Goal: Task Accomplishment & Management: Use online tool/utility

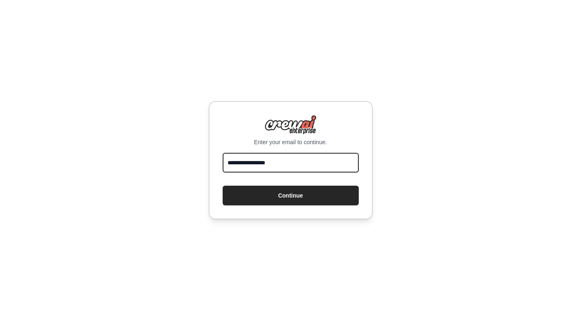
type input "**********"
click at [291, 195] on button "Continue" at bounding box center [291, 195] width 136 height 20
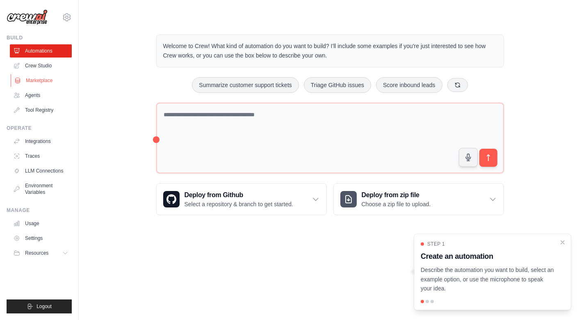
click at [46, 82] on link "Marketplace" at bounding box center [42, 80] width 62 height 13
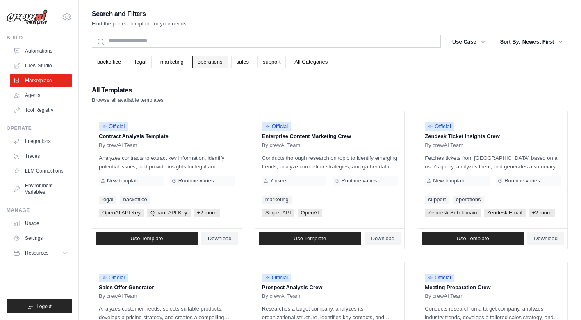
click at [208, 64] on link "operations" at bounding box center [210, 62] width 36 height 12
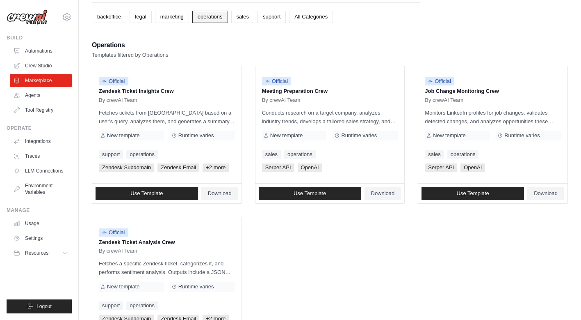
scroll to position [50, 0]
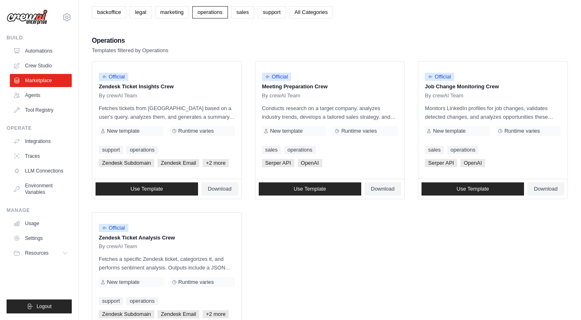
click at [316, 12] on link "All Categories" at bounding box center [311, 12] width 44 height 12
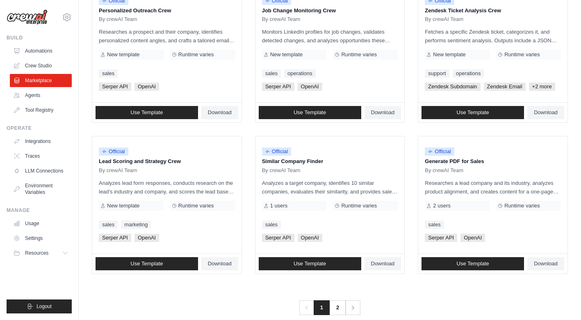
scroll to position [438, 0]
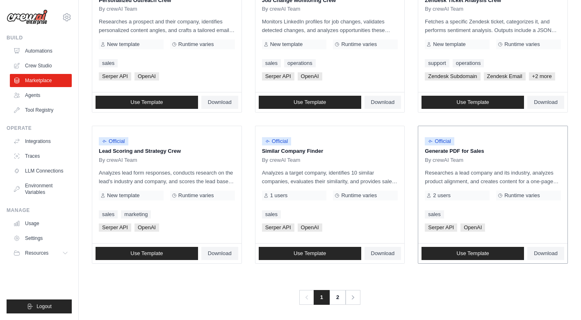
click at [486, 176] on p "Researches a lead company and its industry, analyzes product alignment, and cre…" at bounding box center [493, 176] width 136 height 17
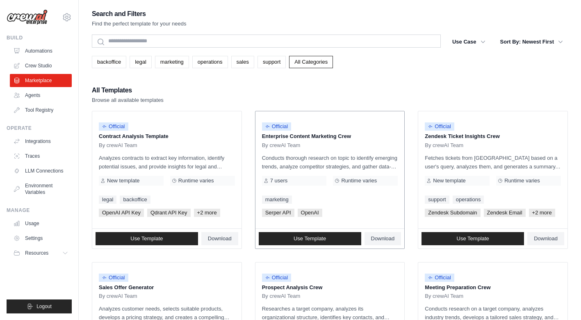
scroll to position [0, 0]
click at [139, 146] on div "By crewAI Team" at bounding box center [167, 145] width 136 height 7
drag, startPoint x: 187, startPoint y: 213, endPoint x: 175, endPoint y: 213, distance: 11.9
click at [185, 213] on span "Qdrant API Key" at bounding box center [168, 212] width 43 height 8
click at [165, 213] on span "Qdrant API Key" at bounding box center [168, 212] width 43 height 8
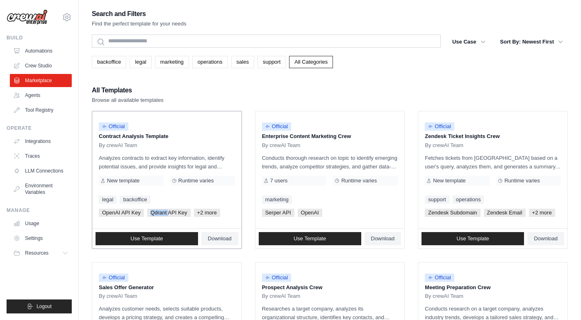
drag, startPoint x: 168, startPoint y: 211, endPoint x: 150, endPoint y: 212, distance: 18.1
click at [150, 212] on span "Qdrant API Key" at bounding box center [168, 212] width 43 height 8
copy span "Qdrant"
click at [179, 240] on link "Use Template" at bounding box center [147, 238] width 103 height 13
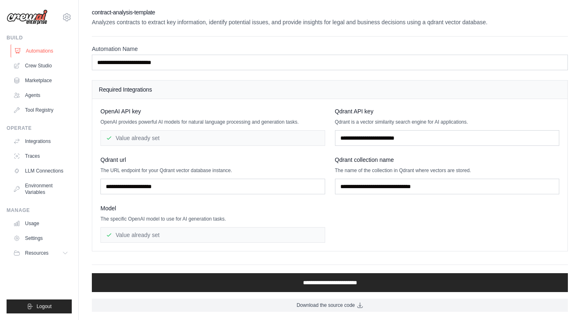
click at [32, 54] on link "Automations" at bounding box center [42, 50] width 62 height 13
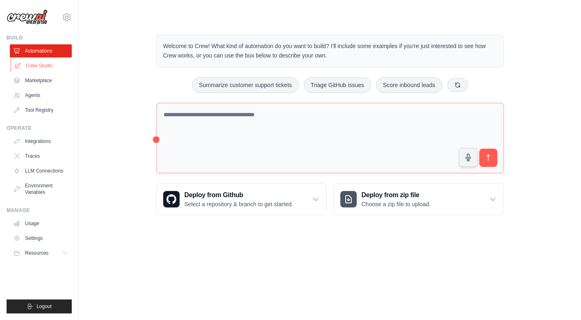
click at [36, 70] on link "Crew Studio" at bounding box center [42, 65] width 62 height 13
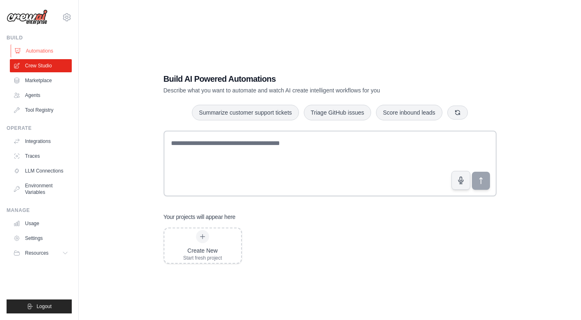
click at [41, 53] on link "Automations" at bounding box center [42, 50] width 62 height 13
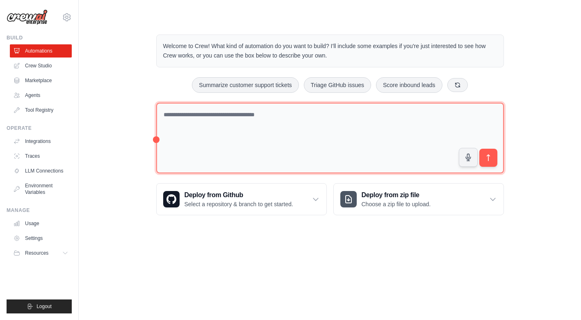
click at [242, 134] on textarea at bounding box center [330, 138] width 348 height 71
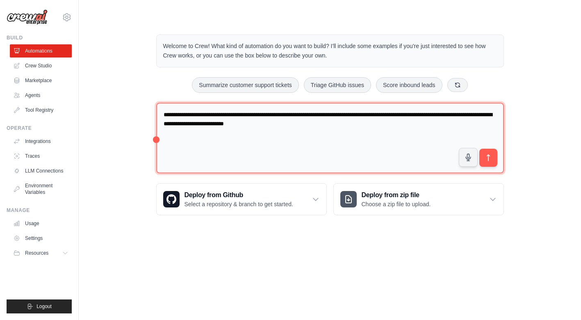
type textarea "**********"
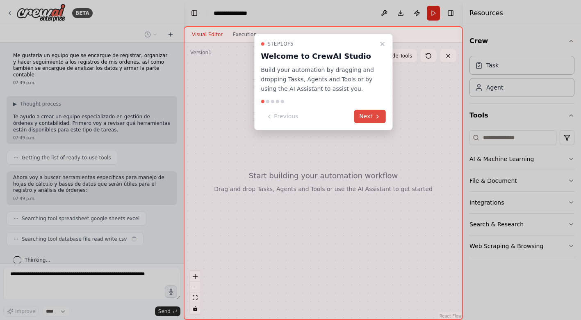
scroll to position [2, 0]
click at [374, 117] on button "Next" at bounding box center [371, 117] width 32 height 14
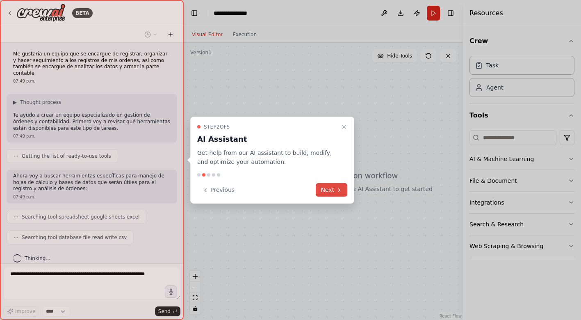
click at [333, 187] on button "Next" at bounding box center [332, 190] width 32 height 14
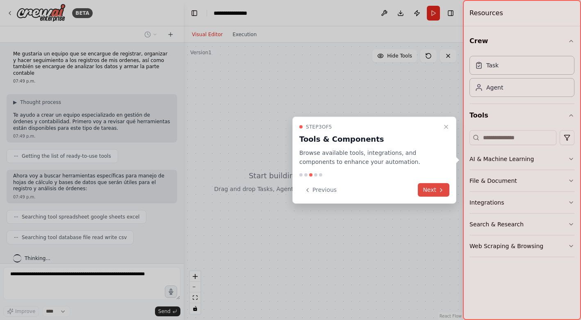
scroll to position [22, 0]
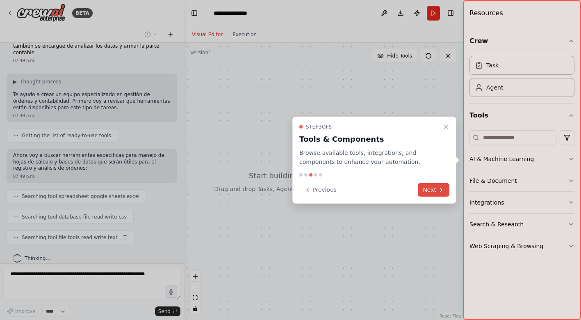
click at [433, 189] on button "Next" at bounding box center [434, 190] width 32 height 14
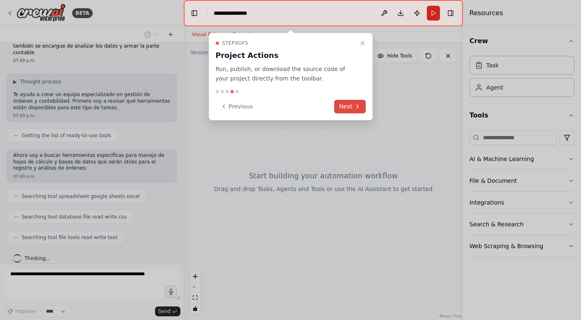
click at [348, 105] on button "Next" at bounding box center [350, 107] width 32 height 14
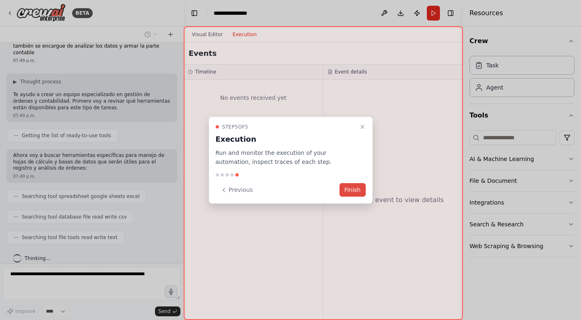
click at [355, 188] on button "Finish" at bounding box center [353, 190] width 26 height 14
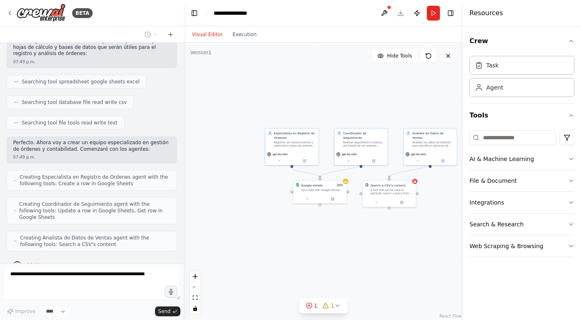
scroll to position [164, 0]
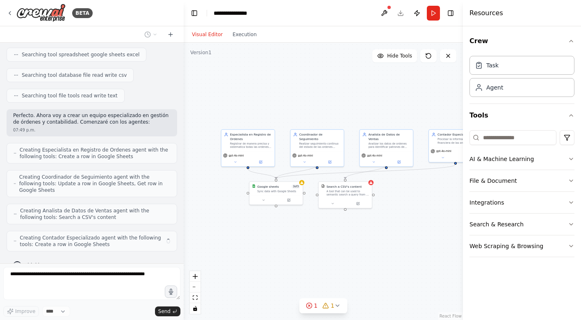
drag, startPoint x: 378, startPoint y: 238, endPoint x: 334, endPoint y: 240, distance: 43.9
click at [334, 240] on div ".deletable-edge-delete-btn { width: 20px; height: 20px; border: 0px solid #ffff…" at bounding box center [323, 181] width 279 height 277
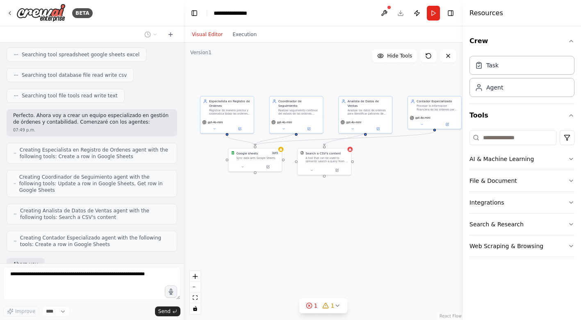
scroll to position [211, 0]
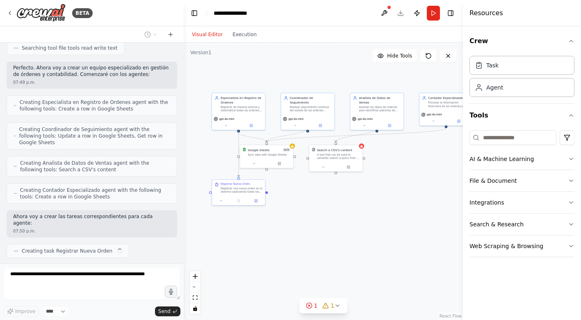
drag, startPoint x: 395, startPoint y: 245, endPoint x: 386, endPoint y: 208, distance: 37.7
click at [386, 208] on div ".deletable-edge-delete-btn { width: 20px; height: 20px; border: 0px solid #ffff…" at bounding box center [323, 181] width 279 height 277
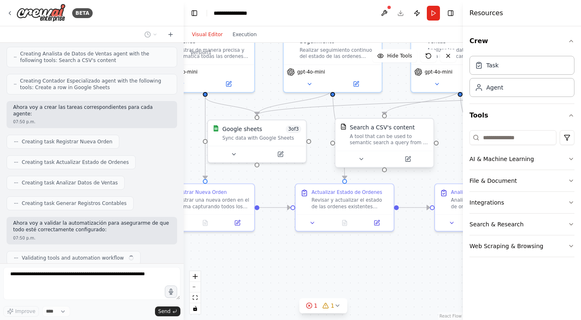
scroll to position [327, 0]
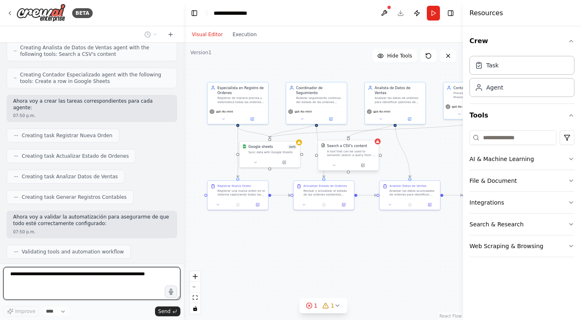
drag, startPoint x: 261, startPoint y: 266, endPoint x: 265, endPoint y: 231, distance: 36.0
click at [265, 231] on div ".deletable-edge-delete-btn { width: 20px; height: 20px; border: 0px solid #ffff…" at bounding box center [323, 181] width 279 height 277
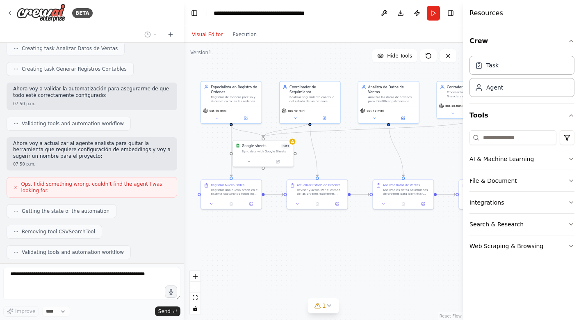
scroll to position [482, 0]
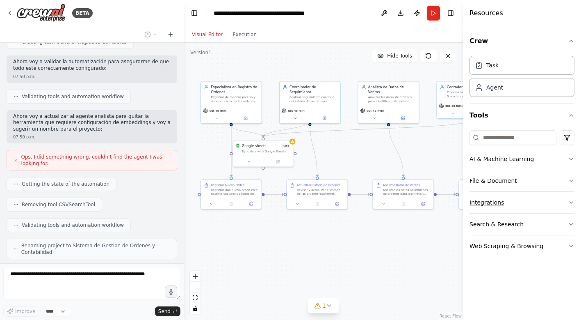
click at [568, 201] on button "Integrations" at bounding box center [522, 202] width 105 height 21
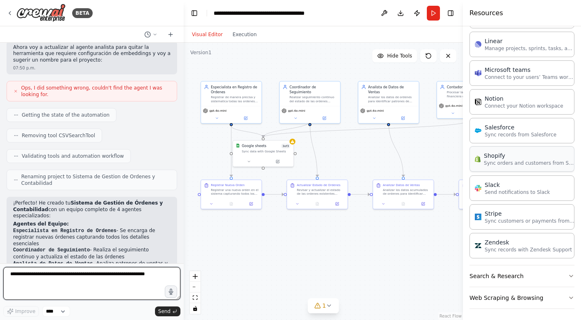
scroll to position [0, 0]
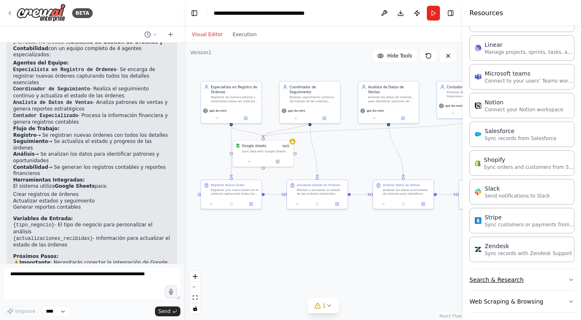
click at [567, 280] on button "Search & Research" at bounding box center [522, 279] width 105 height 21
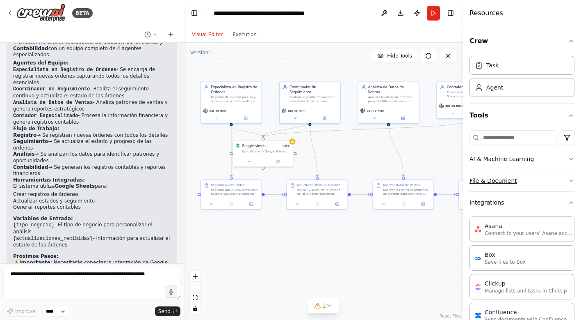
click at [569, 180] on icon "button" at bounding box center [571, 180] width 7 height 7
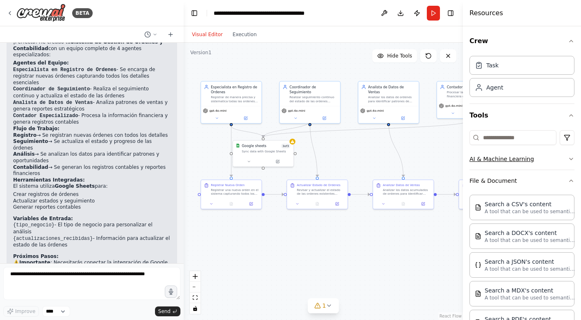
click at [570, 158] on icon "button" at bounding box center [571, 159] width 7 height 7
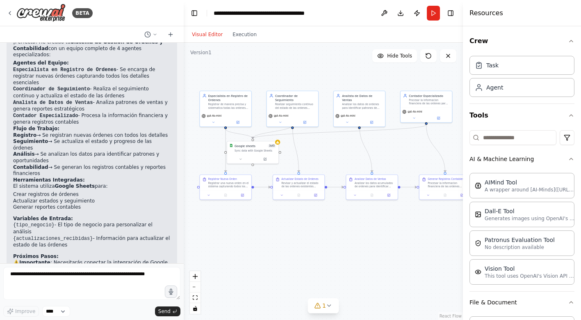
drag, startPoint x: 430, startPoint y: 258, endPoint x: 394, endPoint y: 241, distance: 39.5
click at [394, 241] on div ".deletable-edge-delete-btn { width: 20px; height: 20px; border: 0px solid #ffff…" at bounding box center [323, 181] width 279 height 277
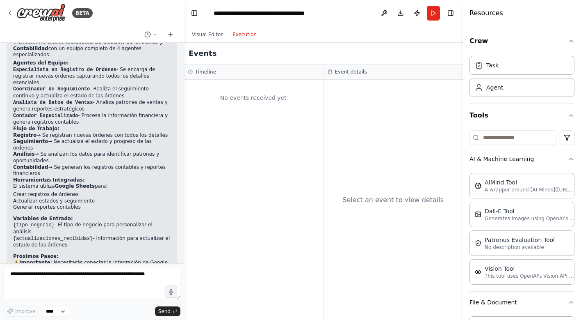
click at [244, 36] on button "Execution" at bounding box center [245, 35] width 34 height 10
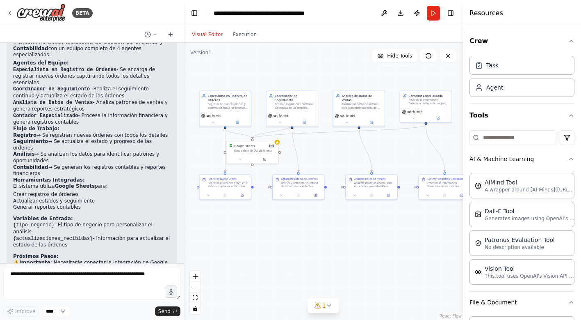
click at [210, 32] on button "Visual Editor" at bounding box center [207, 35] width 41 height 10
